Goal: Transaction & Acquisition: Purchase product/service

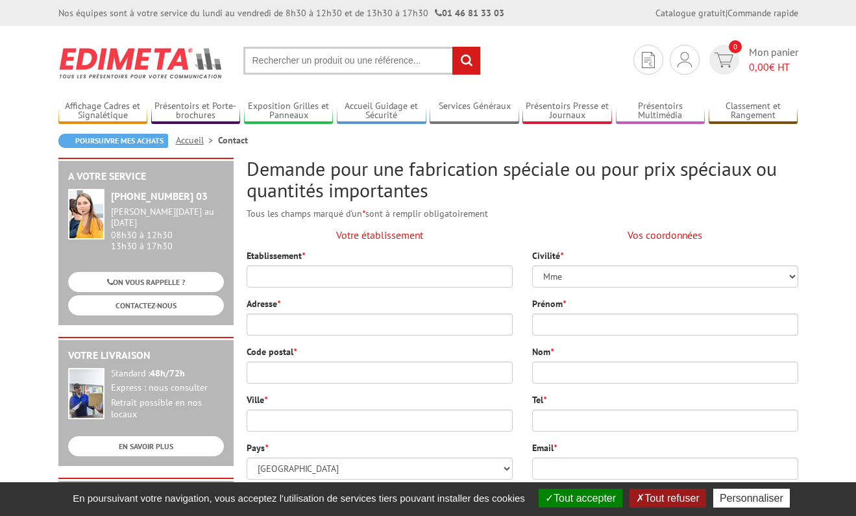
click at [280, 62] on input "text" at bounding box center [362, 61] width 238 height 28
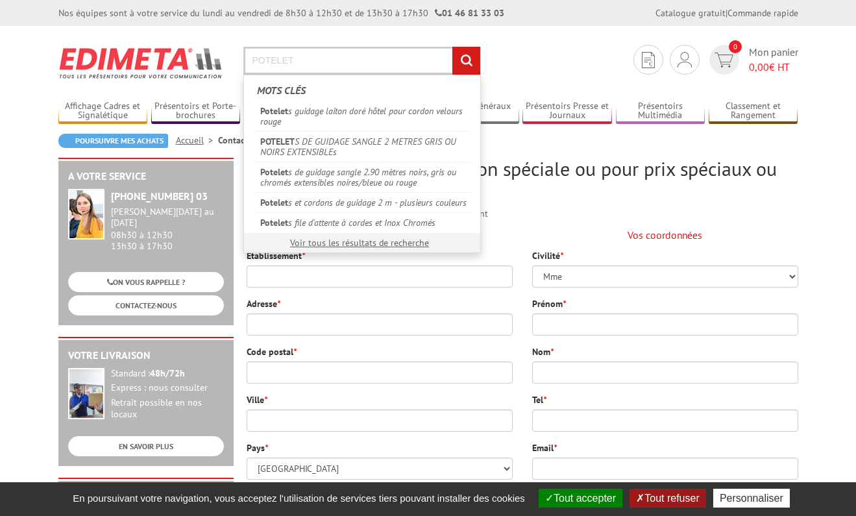
type input "POTELET"
click at [466, 60] on input "rechercher" at bounding box center [467, 61] width 28 height 28
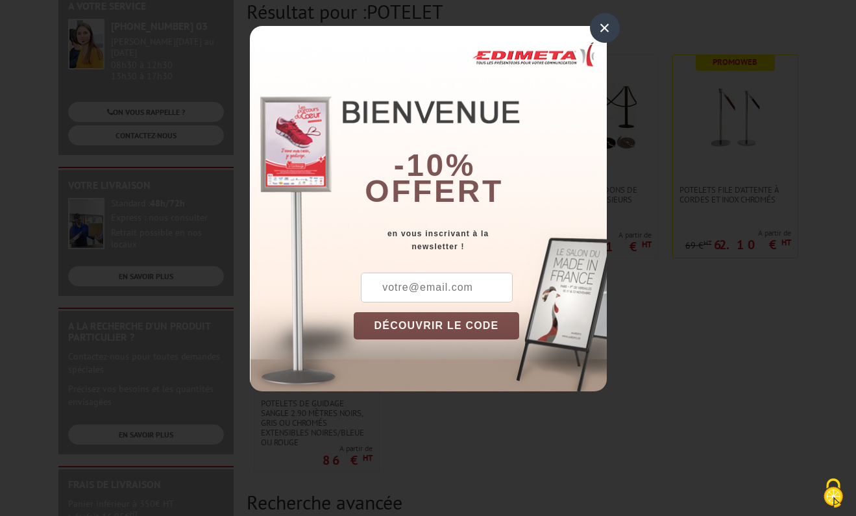
scroll to position [178, 0]
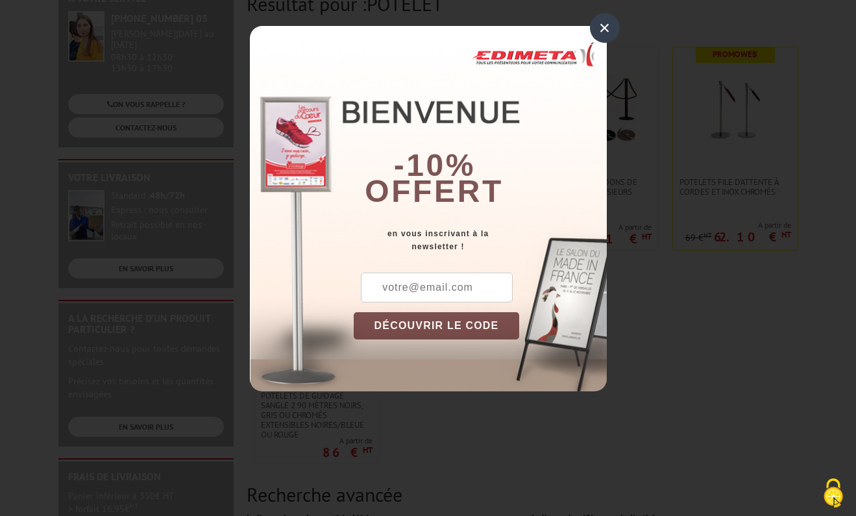
click at [411, 286] on input "text" at bounding box center [437, 288] width 152 height 30
type input "G"
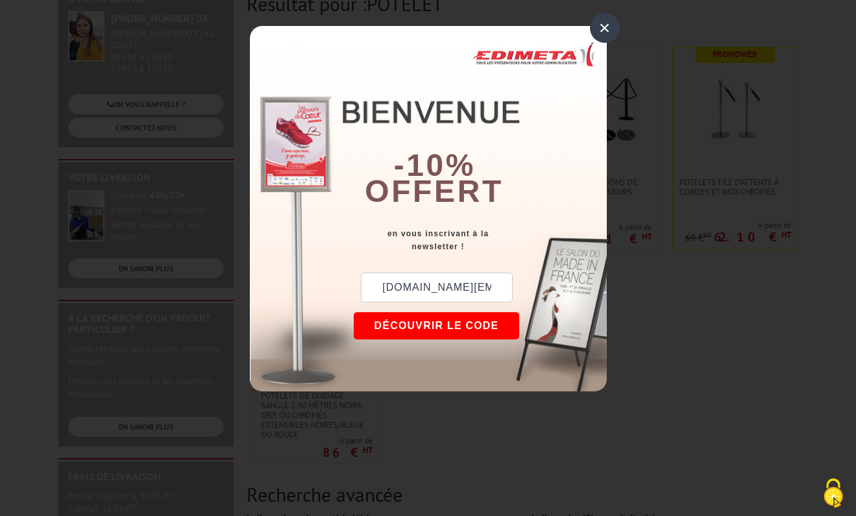
type input "gruss.ad@gmail.com"
click at [432, 311] on div "gruss.ad@gmail.com DÉCOUVRIR LE CODE Copier le code Continuer sur edimeta.fr" at bounding box center [480, 332] width 253 height 119
click at [433, 323] on button "DÉCOUVRIR LE CODE" at bounding box center [437, 325] width 166 height 27
drag, startPoint x: 411, startPoint y: 287, endPoint x: 373, endPoint y: 287, distance: 38.3
click at [373, 287] on div "New10" at bounding box center [417, 288] width 127 height 30
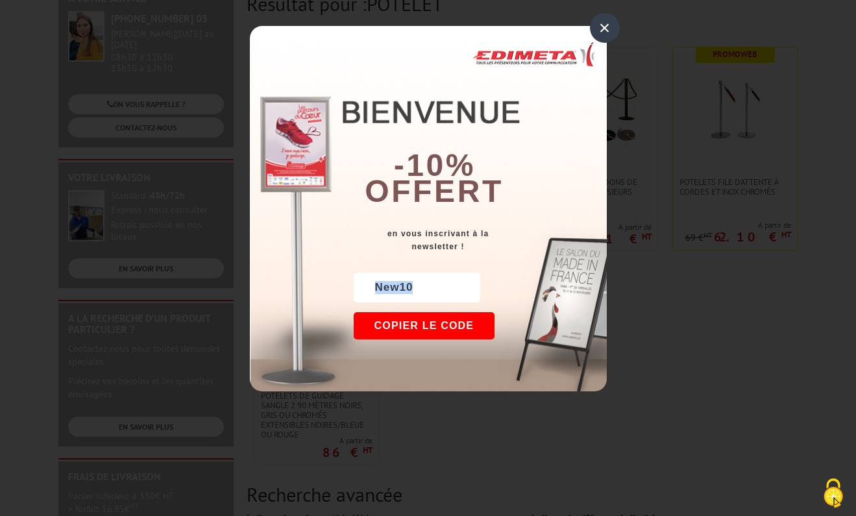
copy div "New10"
click at [603, 27] on div "×" at bounding box center [605, 28] width 30 height 30
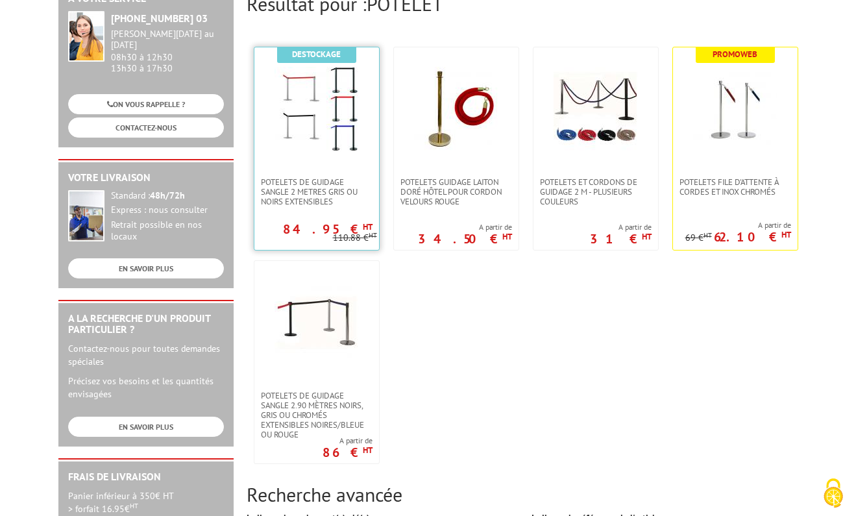
click at [301, 132] on img at bounding box center [317, 109] width 84 height 84
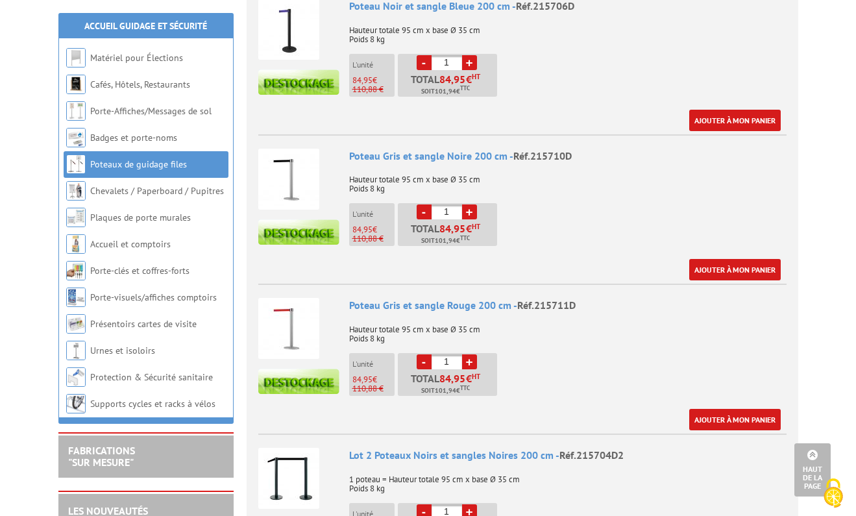
scroll to position [875, 0]
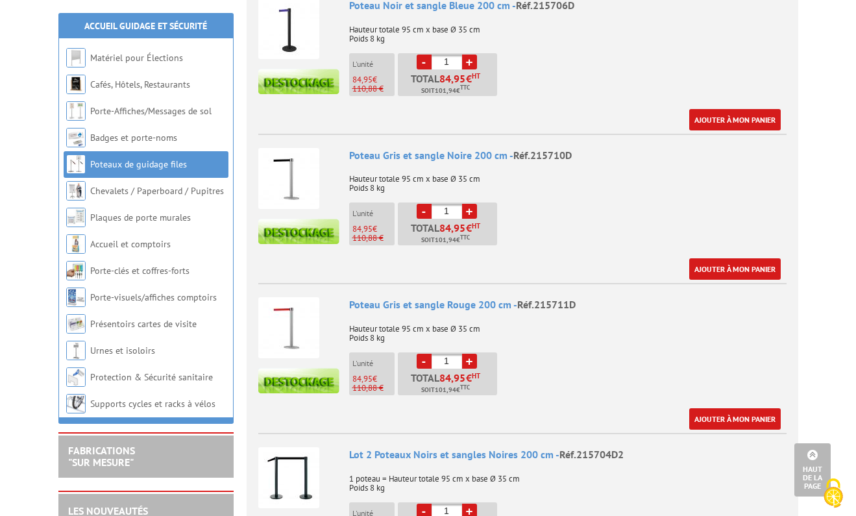
drag, startPoint x: 454, startPoint y: 194, endPoint x: 416, endPoint y: 189, distance: 38.7
click at [416, 203] on li "- 1 + Total 84,95 € HT Soit 101,94 € TTC" at bounding box center [447, 224] width 99 height 43
type input "'"
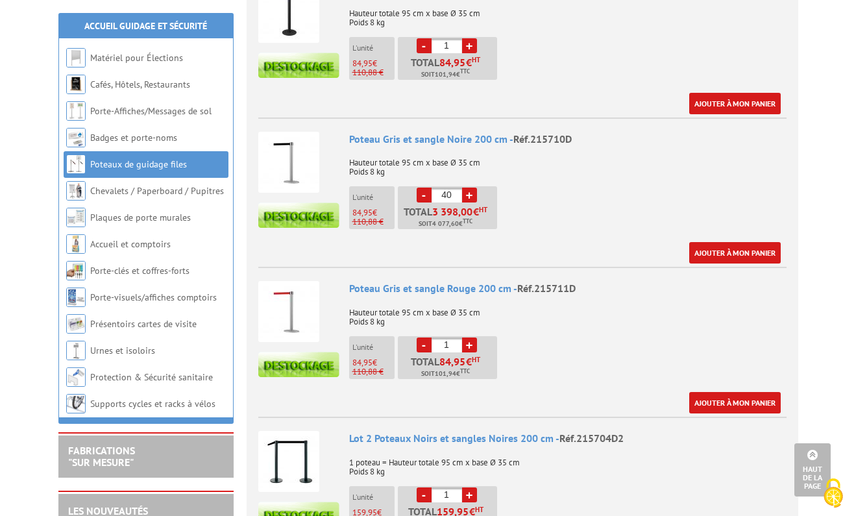
scroll to position [896, 0]
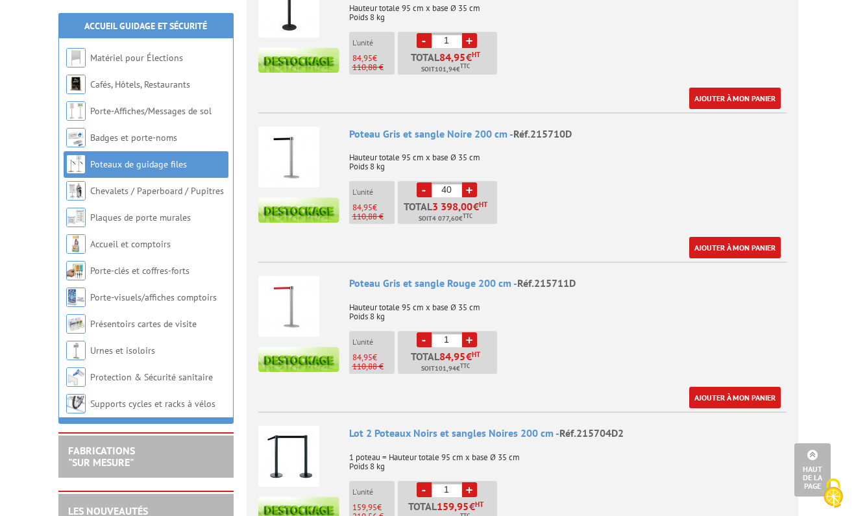
type input "4"
type input "20"
click at [638, 178] on div "Poteau Gris et sangle Noire 200 cm - Réf.215710D Hauteur totale 95 cm x base Ø …" at bounding box center [568, 193] width 438 height 132
click at [373, 203] on p "84,95 €" at bounding box center [374, 207] width 42 height 9
click at [302, 127] on img at bounding box center [288, 157] width 61 height 61
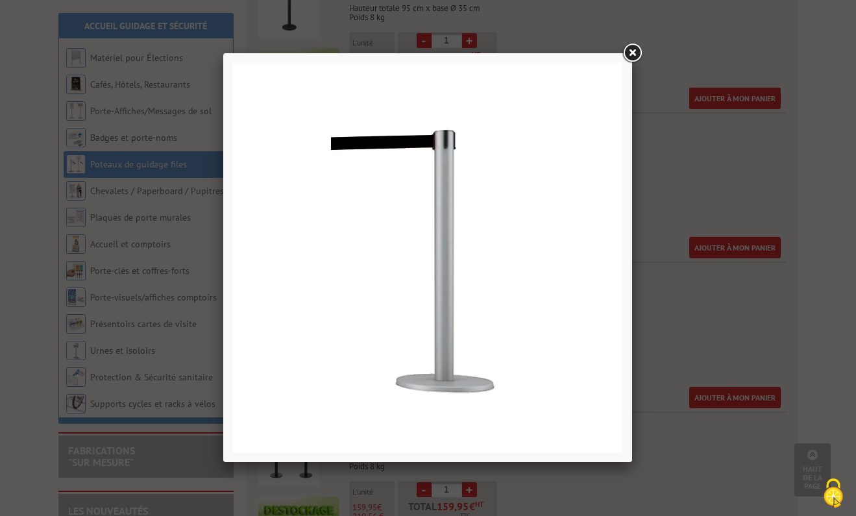
click at [630, 53] on link at bounding box center [632, 53] width 23 height 23
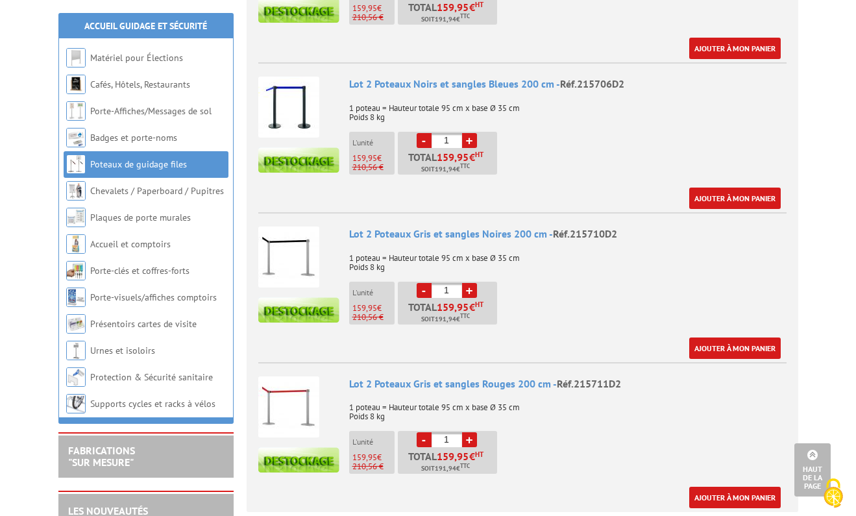
scroll to position [1559, 0]
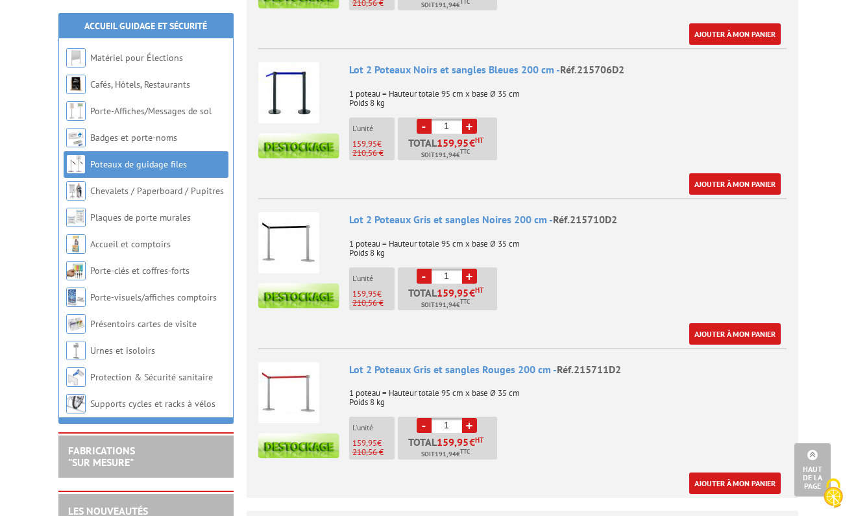
click at [451, 269] on input "1" at bounding box center [447, 276] width 31 height 15
type input "2"
type input "20"
click at [591, 273] on div "Lot 2 Poteaux Gris et sangles Noires 200 cm - Réf.215710D2 1 poteau = Hauteur t…" at bounding box center [568, 278] width 438 height 132
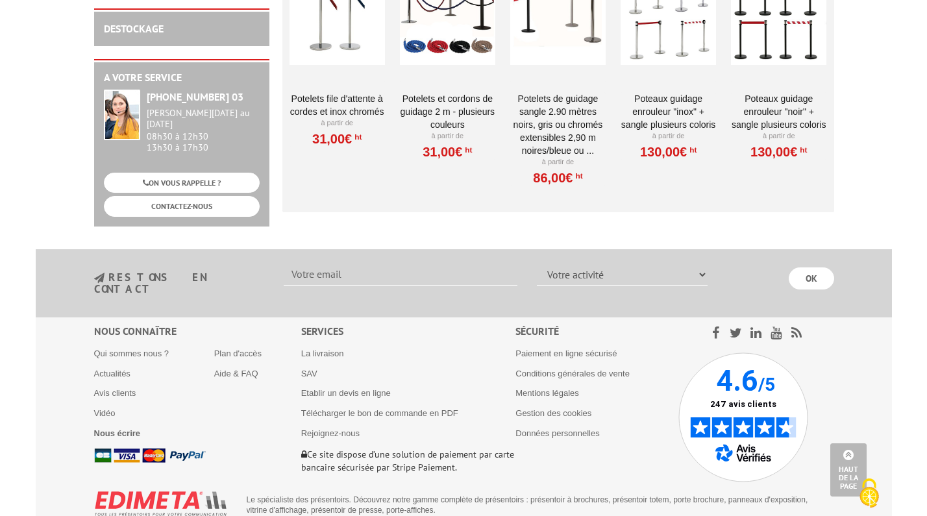
scroll to position [2374, 0]
